Goal: Information Seeking & Learning: Learn about a topic

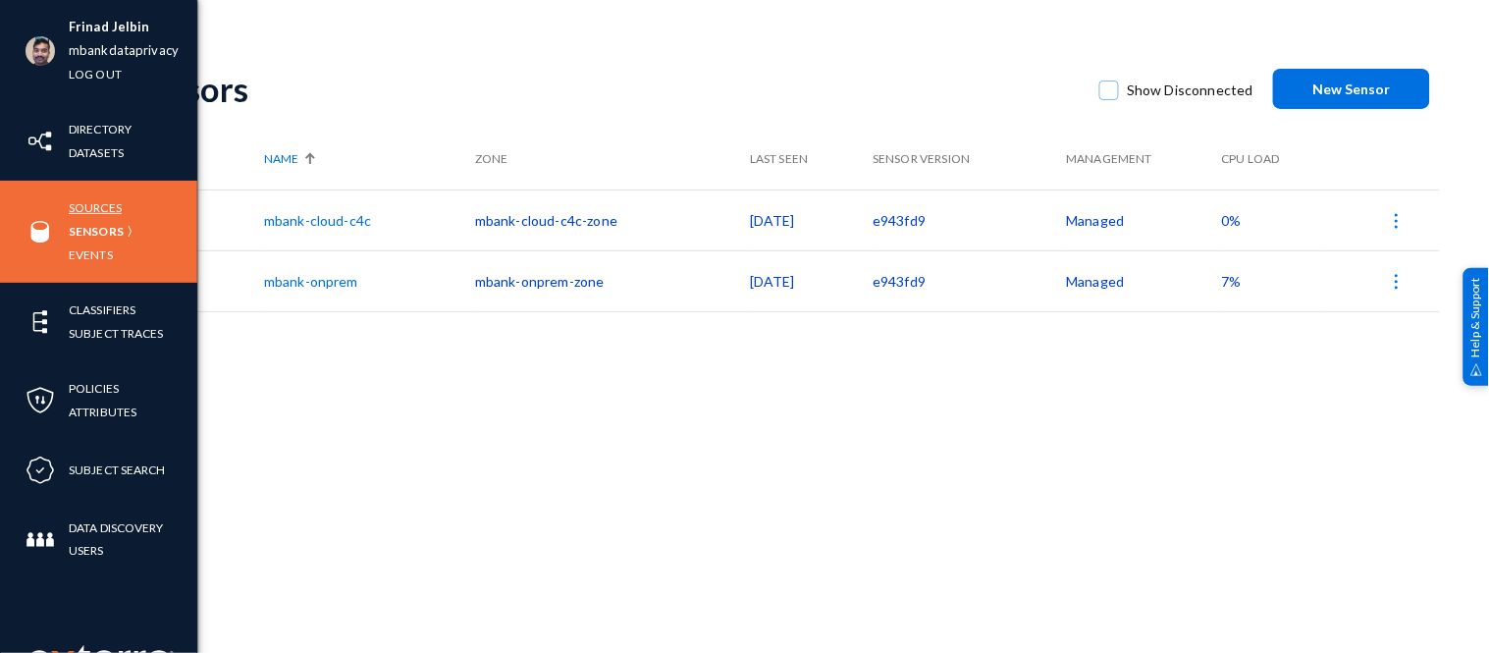
click at [101, 207] on link "Sources" at bounding box center [95, 207] width 53 height 23
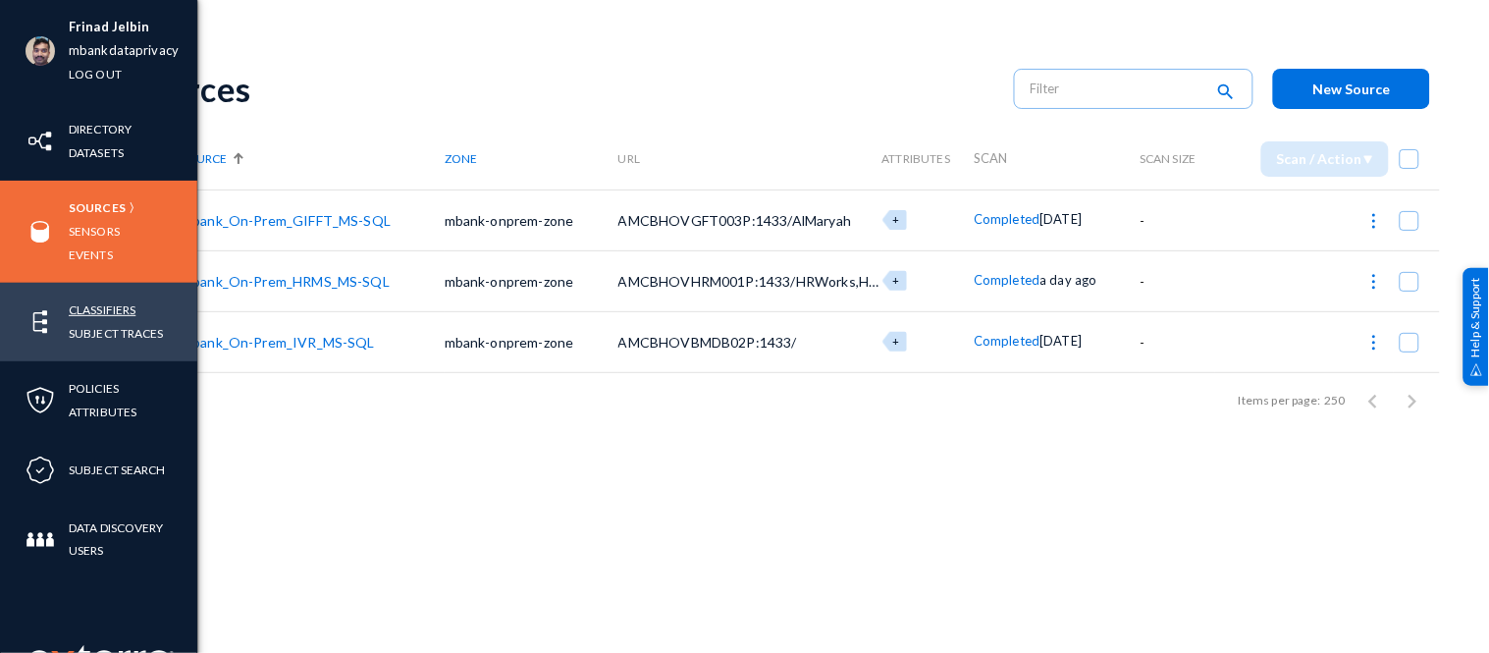
click at [88, 301] on link "Classifiers" at bounding box center [102, 309] width 67 height 23
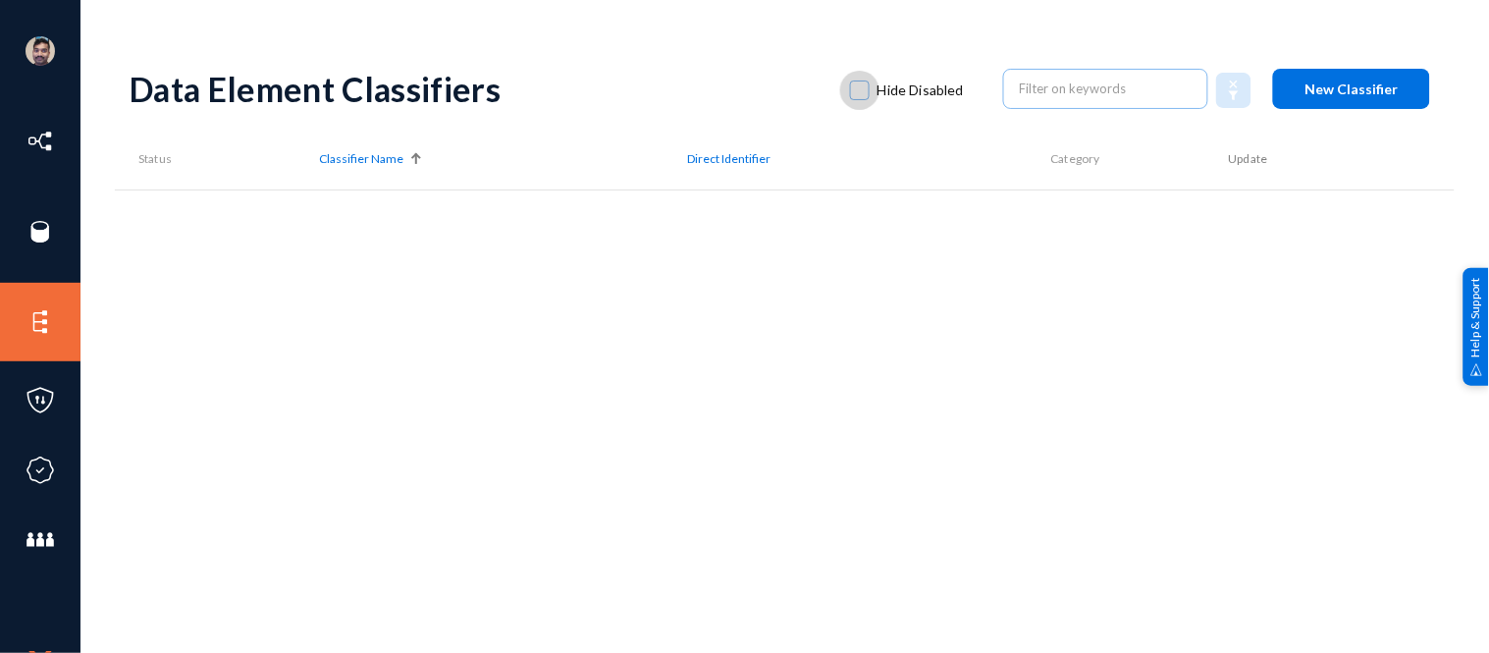
click at [858, 90] on span at bounding box center [860, 90] width 20 height 20
checkbox input "true"
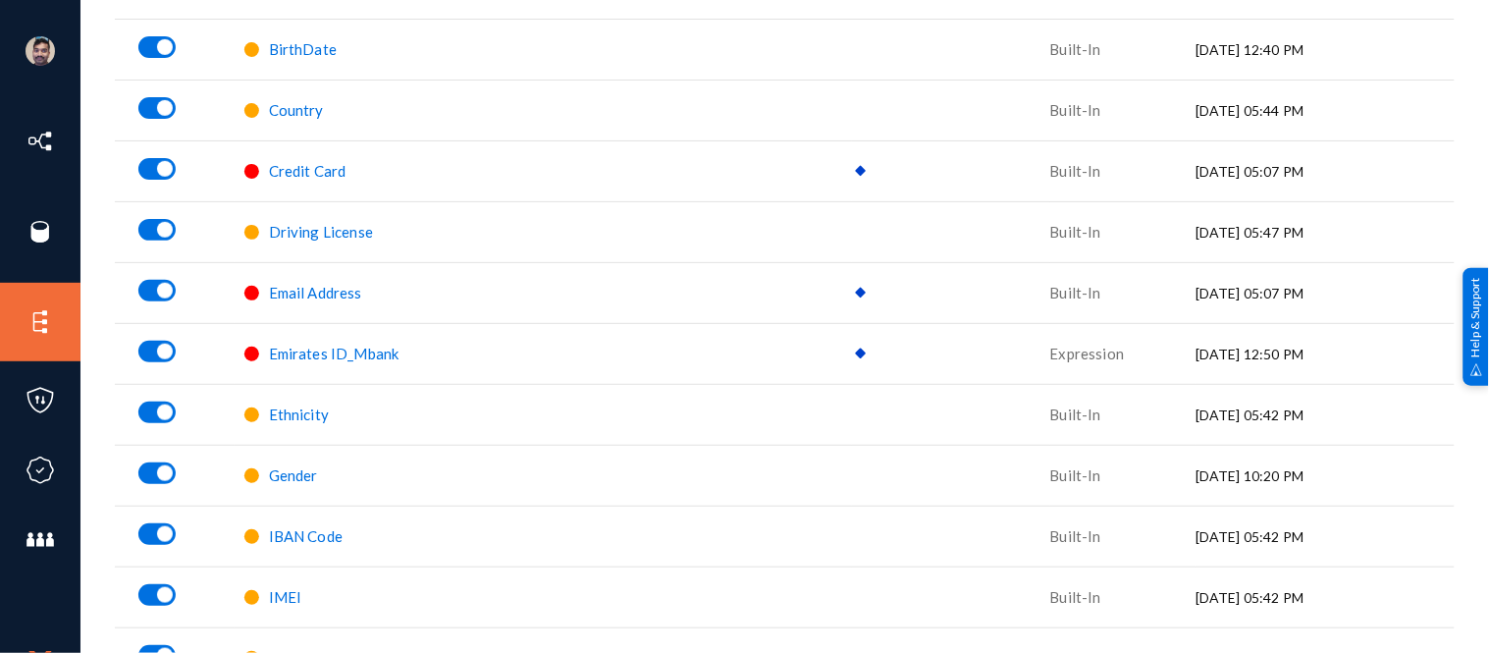
scroll to position [240, 0]
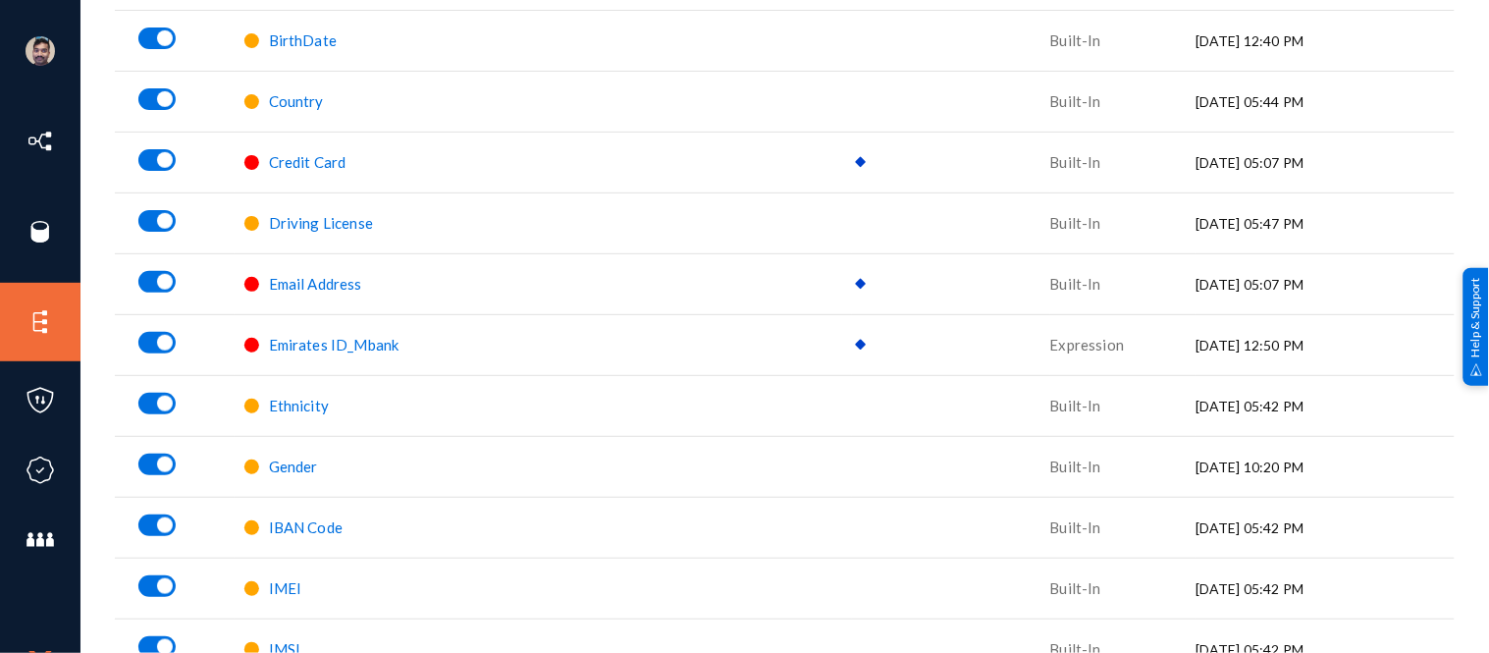
click at [300, 345] on span "Emirates ID_Mbank" at bounding box center [334, 345] width 131 height 18
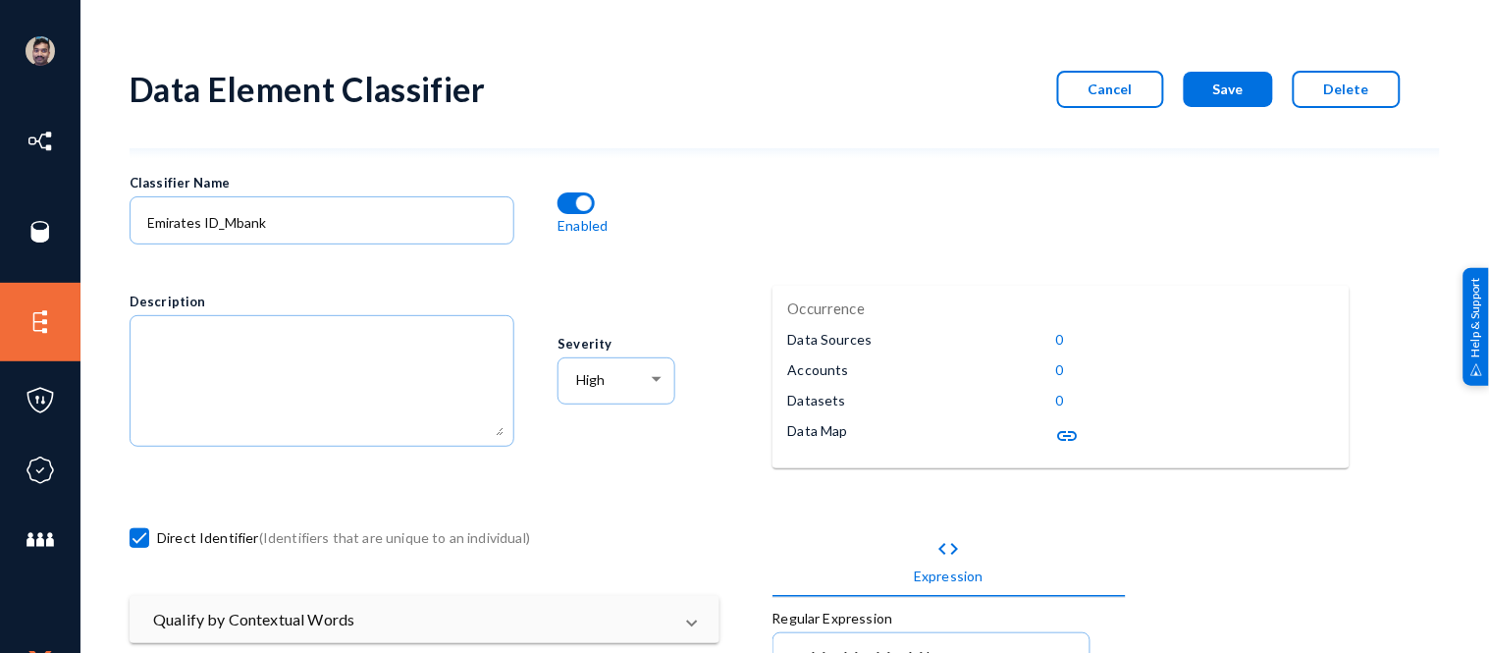
click at [1067, 434] on mat-icon "link" at bounding box center [1068, 436] width 24 height 24
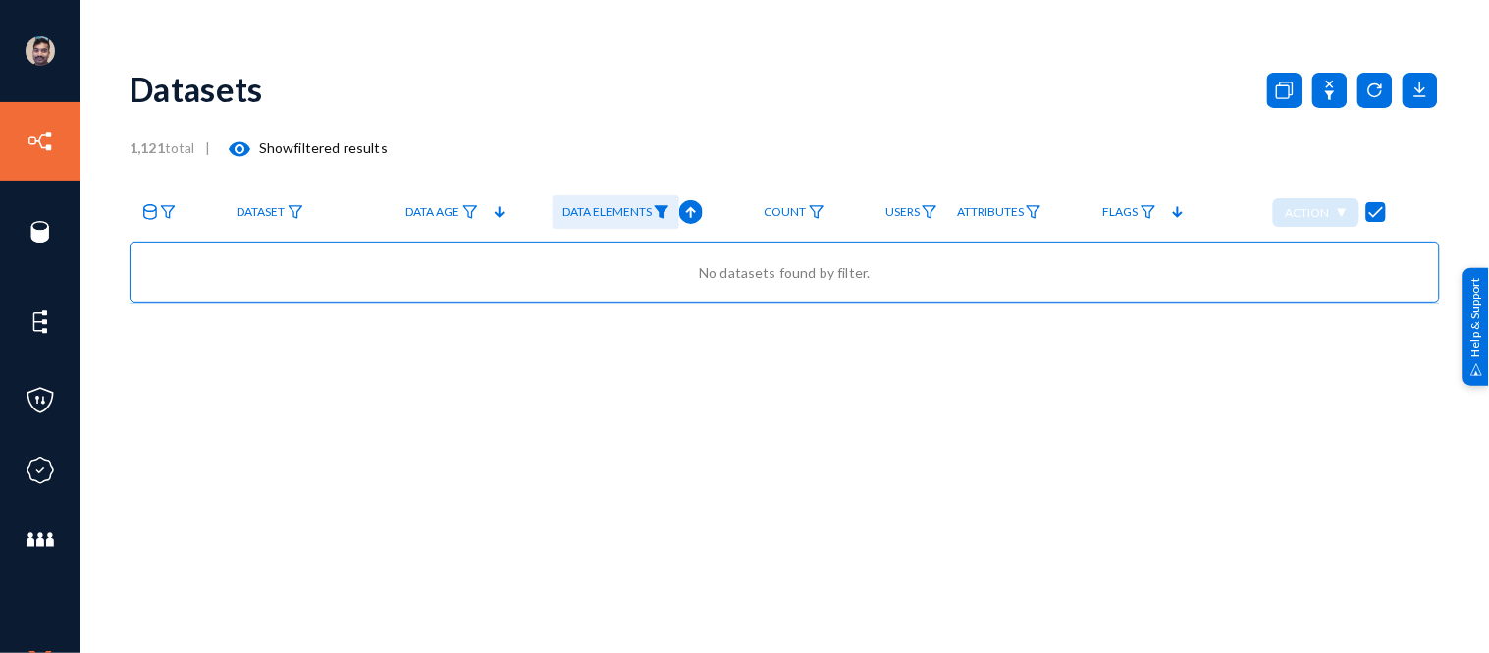
click at [669, 212] on img at bounding box center [662, 212] width 16 height 14
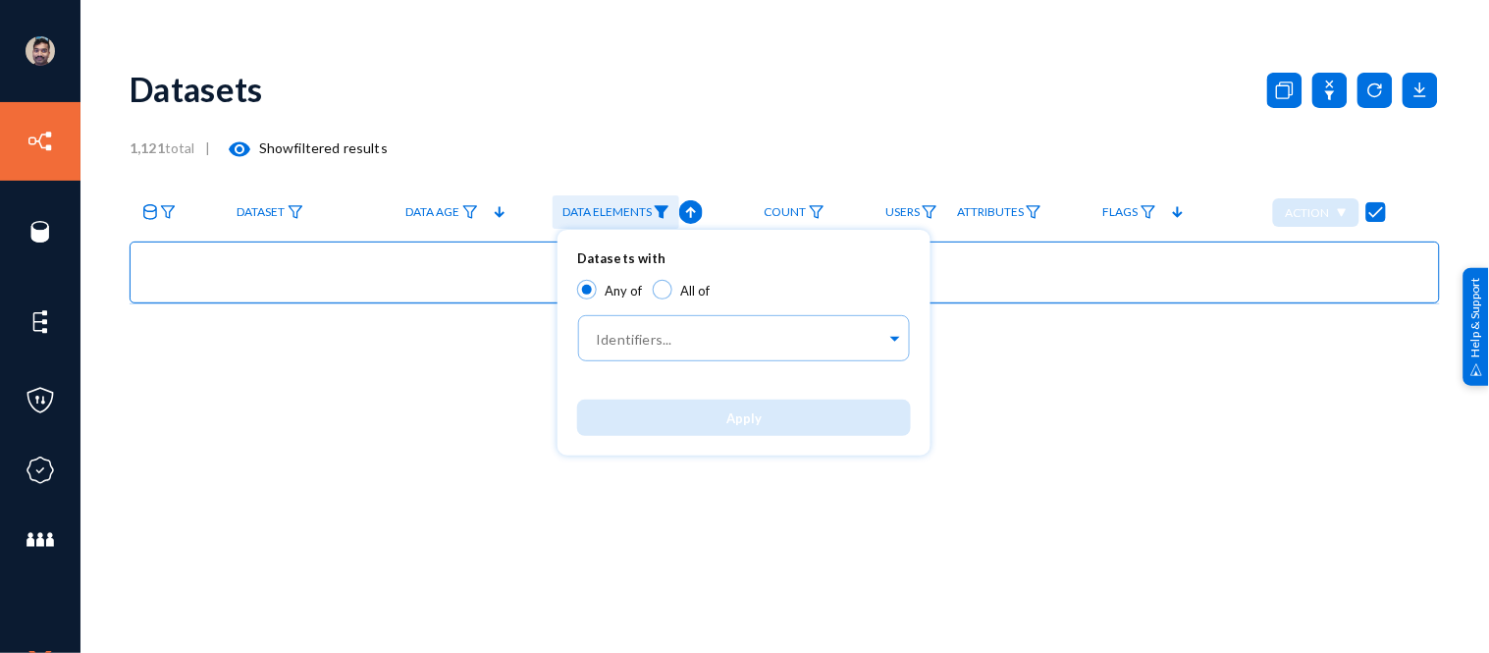
click at [773, 131] on div at bounding box center [744, 326] width 1489 height 653
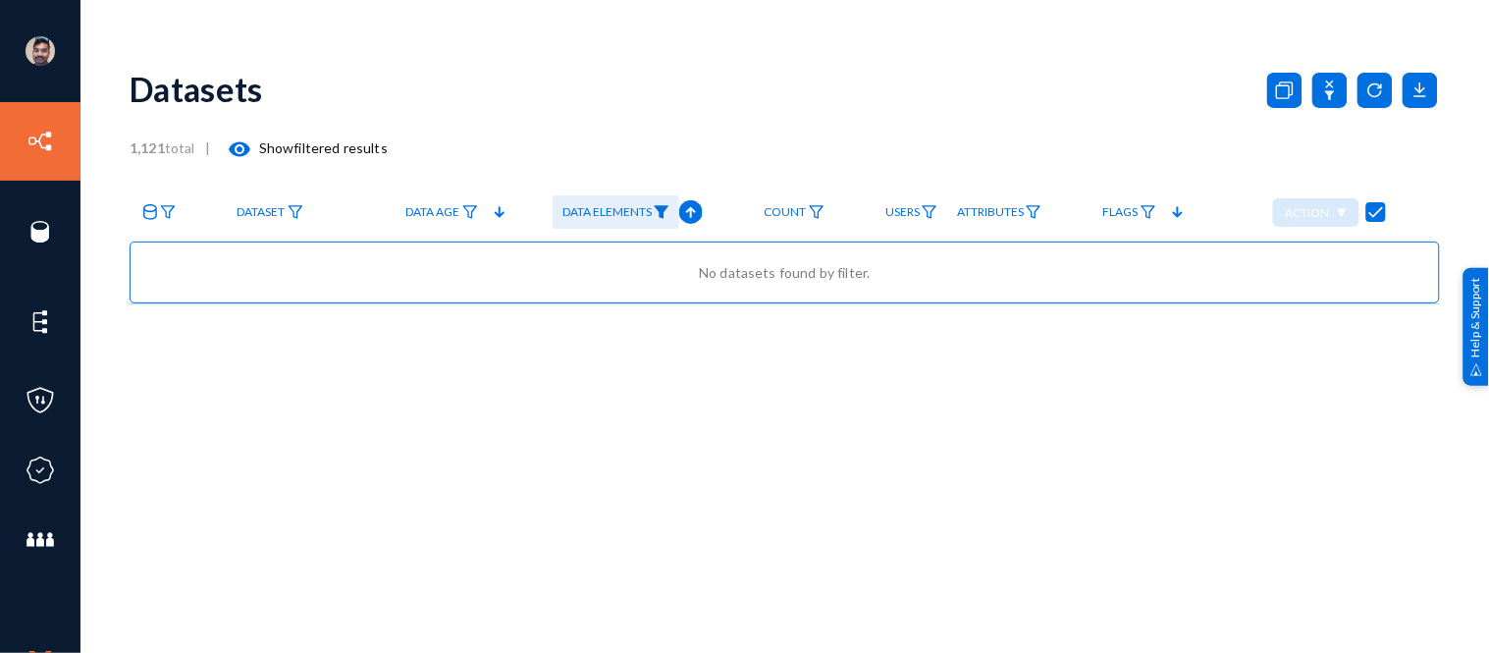
click at [669, 208] on img at bounding box center [662, 212] width 16 height 14
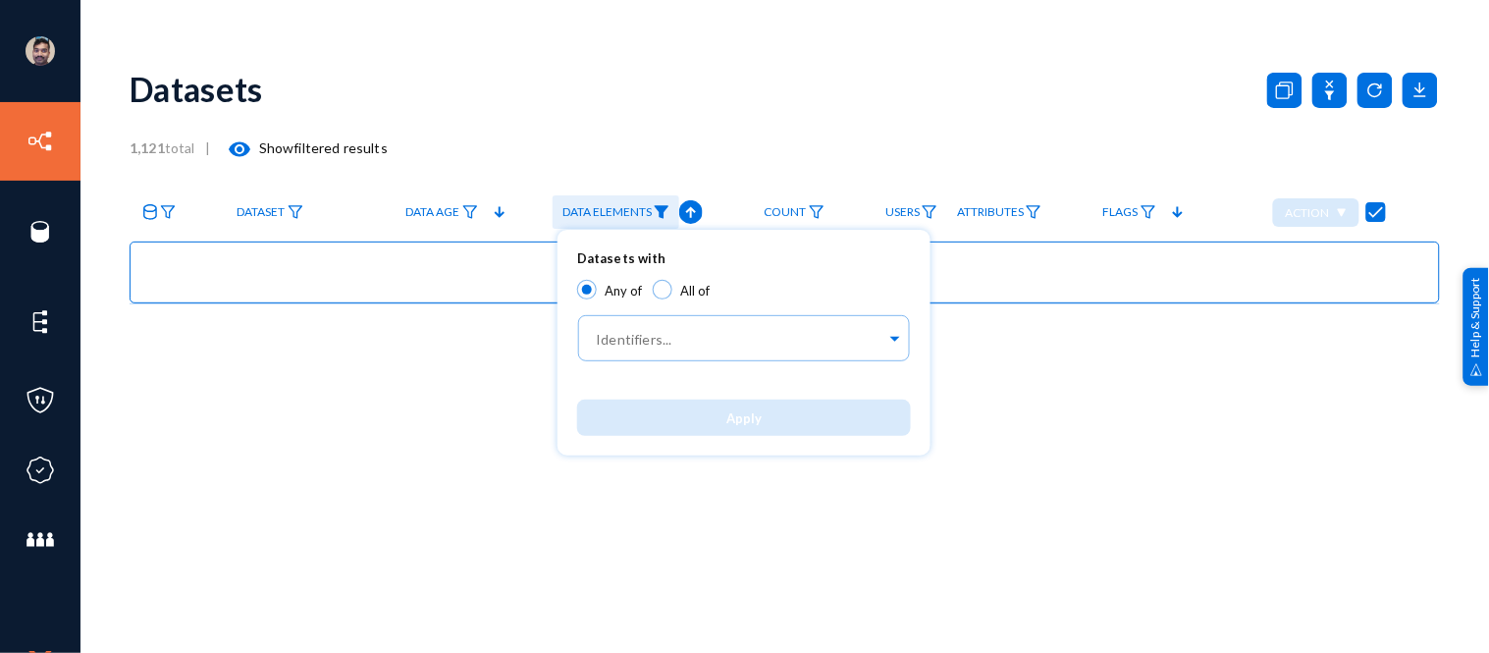
click at [453, 123] on div at bounding box center [744, 326] width 1489 height 653
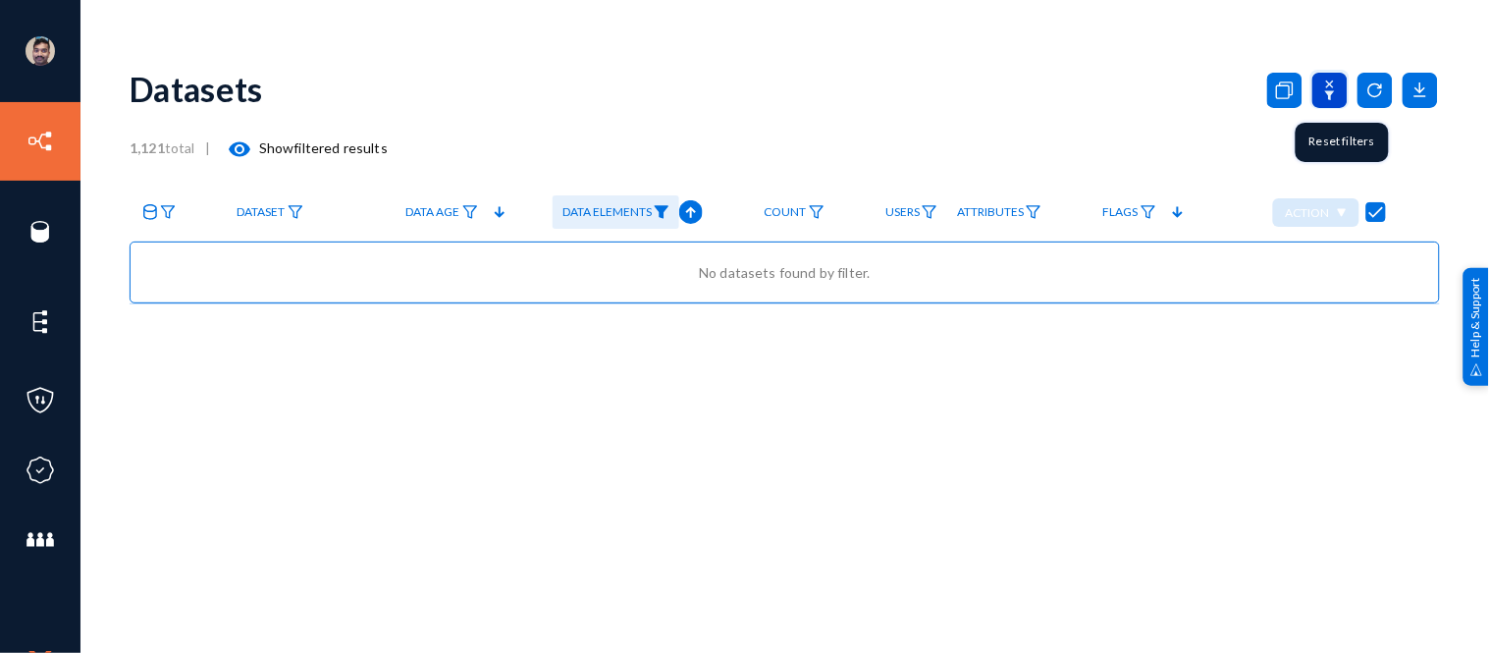
click at [1339, 92] on icon at bounding box center [1329, 90] width 35 height 35
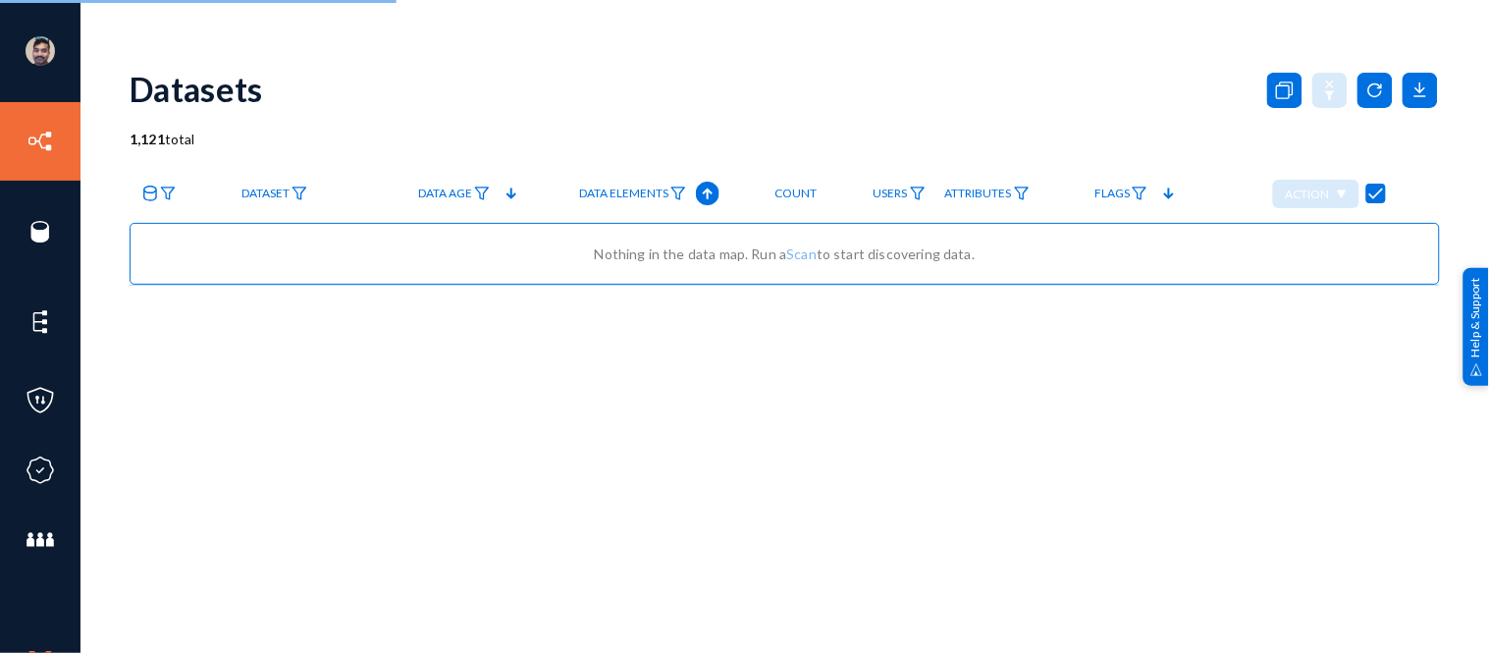
checkbox input "false"
